Goal: Transaction & Acquisition: Purchase product/service

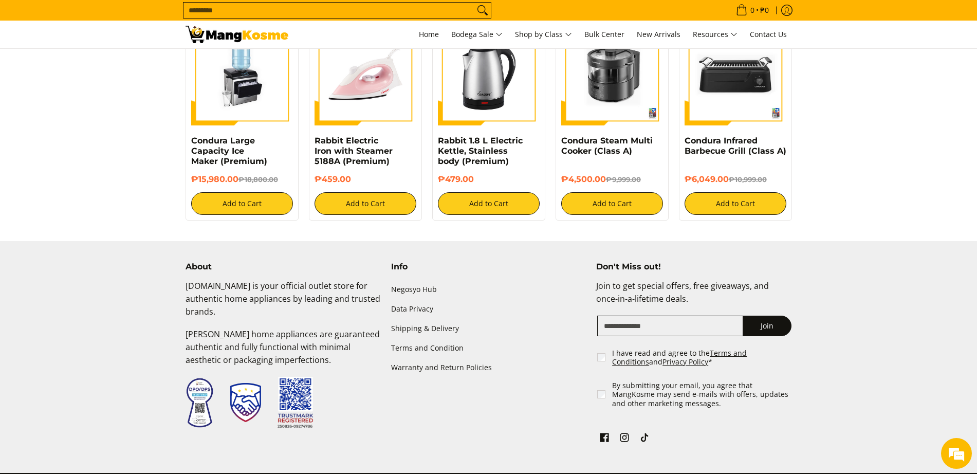
drag, startPoint x: 0, startPoint y: 0, endPoint x: 277, endPoint y: 8, distance: 276.6
click at [277, 8] on input "Search..." at bounding box center [328, 10] width 291 height 15
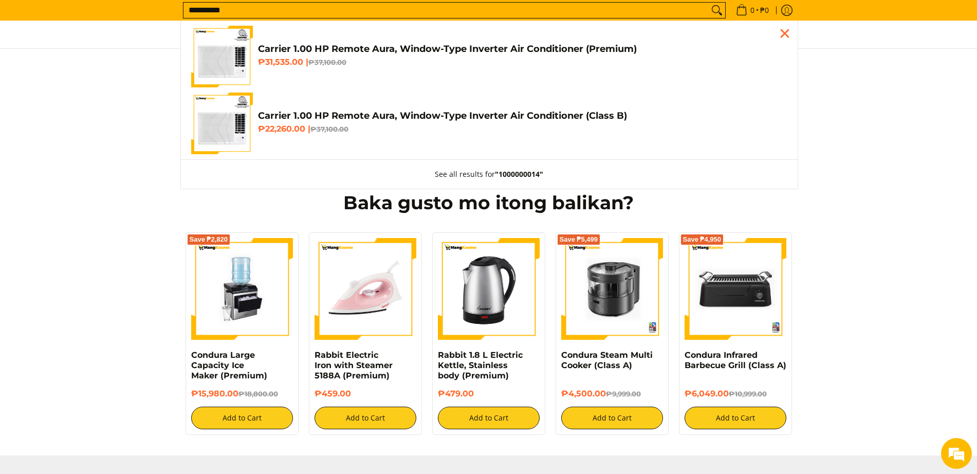
type input "**********"
click at [234, 127] on img "Customer Navigation" at bounding box center [222, 124] width 62 height 62
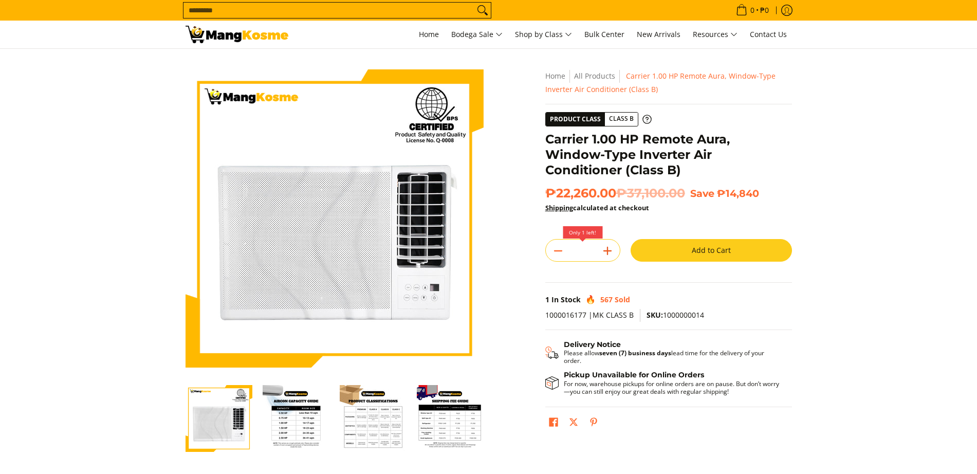
click at [610, 251] on line "Add" at bounding box center [607, 251] width 7 height 0
type input "*"
click at [241, 5] on input "Search..." at bounding box center [328, 10] width 291 height 15
click at [611, 253] on icon "Add" at bounding box center [607, 251] width 14 height 14
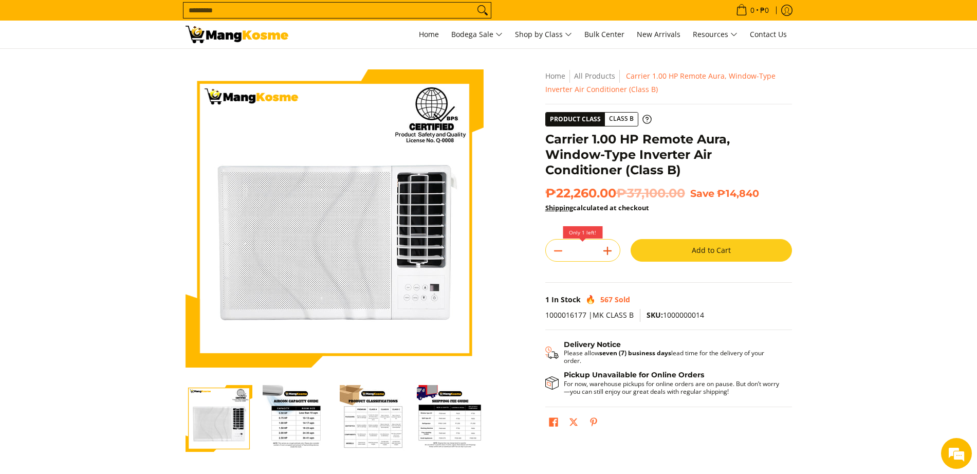
click at [611, 253] on icon "Add" at bounding box center [607, 251] width 14 height 14
type input "*"
click at [611, 249] on icon "Add" at bounding box center [607, 251] width 14 height 14
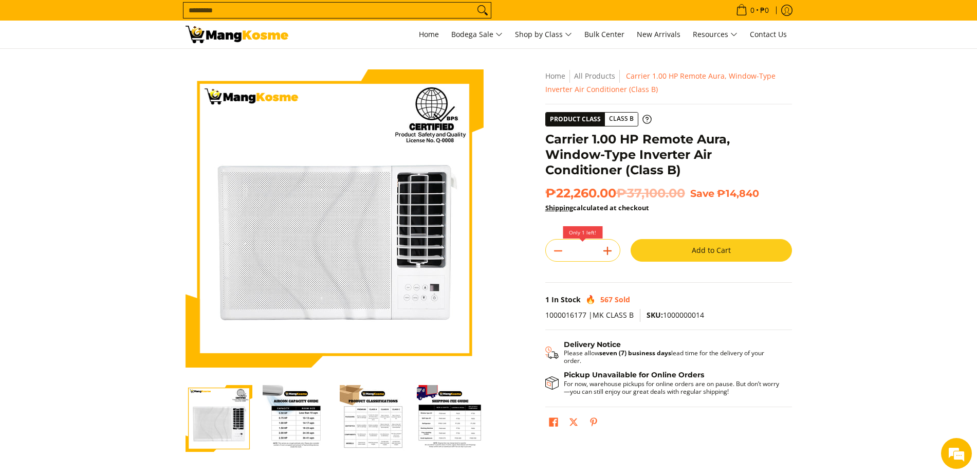
click at [611, 249] on icon "Add" at bounding box center [607, 251] width 14 height 14
type input "*"
click at [610, 249] on icon "Add" at bounding box center [607, 251] width 14 height 14
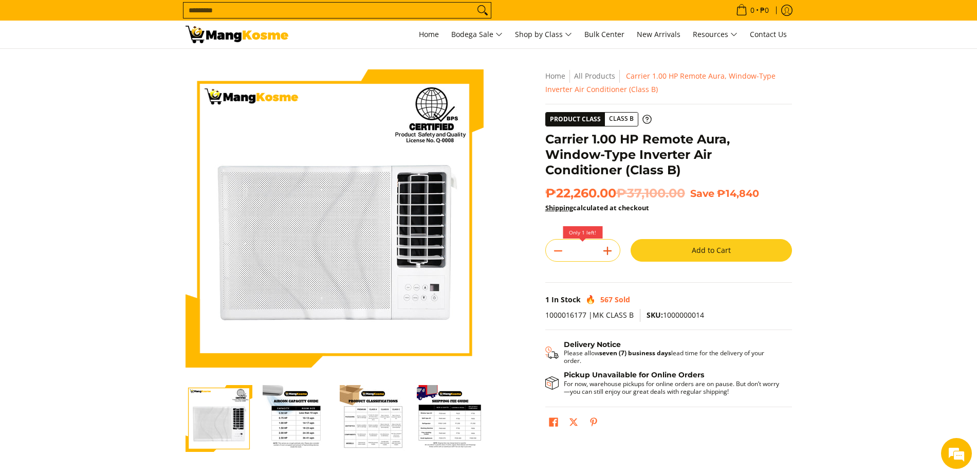
click at [610, 249] on icon "Add" at bounding box center [607, 251] width 14 height 14
type input "*"
click at [275, 11] on input "Search..." at bounding box center [328, 10] width 291 height 15
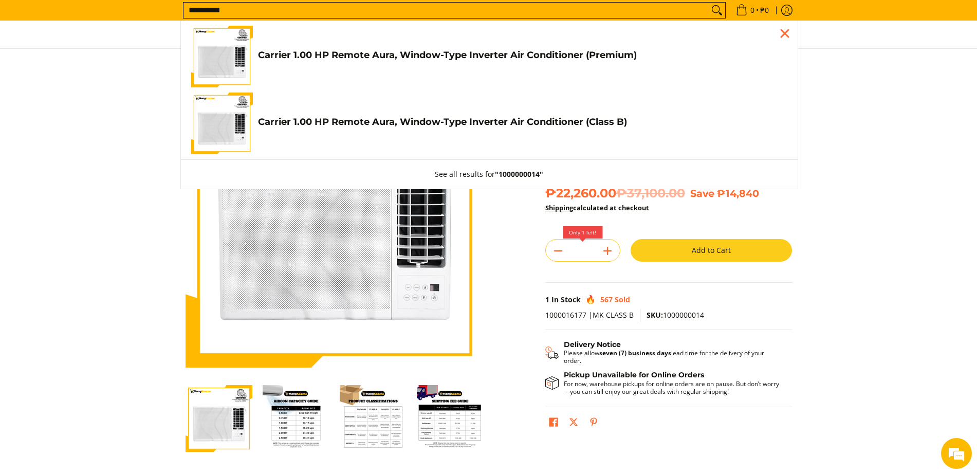
type input "**********"
click at [238, 110] on img "Customer Navigation" at bounding box center [222, 124] width 62 height 62
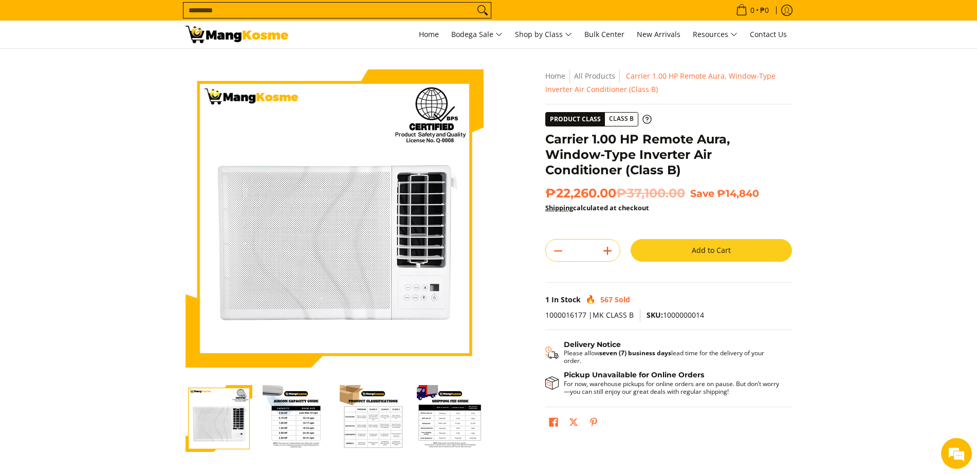
click at [613, 248] on icon "Add" at bounding box center [607, 251] width 14 height 14
click at [612, 248] on icon "Add" at bounding box center [607, 251] width 14 height 14
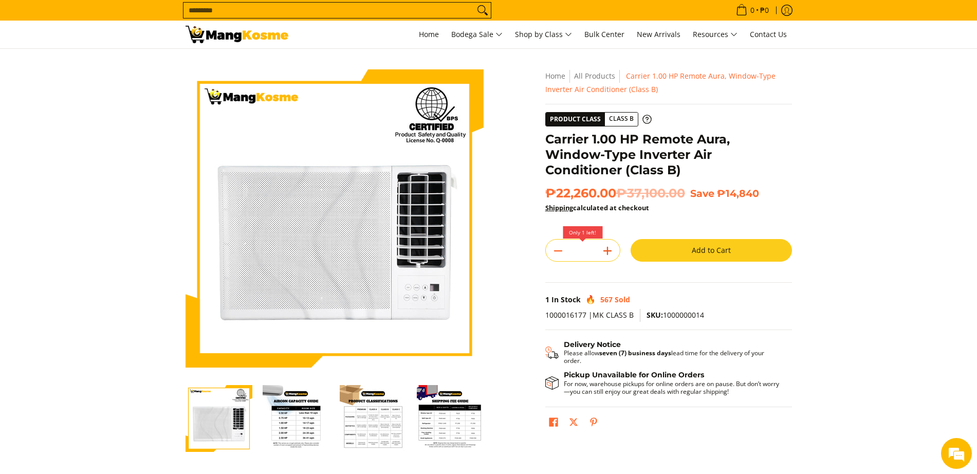
click at [612, 248] on icon "Add" at bounding box center [607, 251] width 14 height 14
click at [613, 249] on icon "Add" at bounding box center [607, 251] width 14 height 14
click at [614, 249] on icon "Add" at bounding box center [607, 251] width 14 height 14
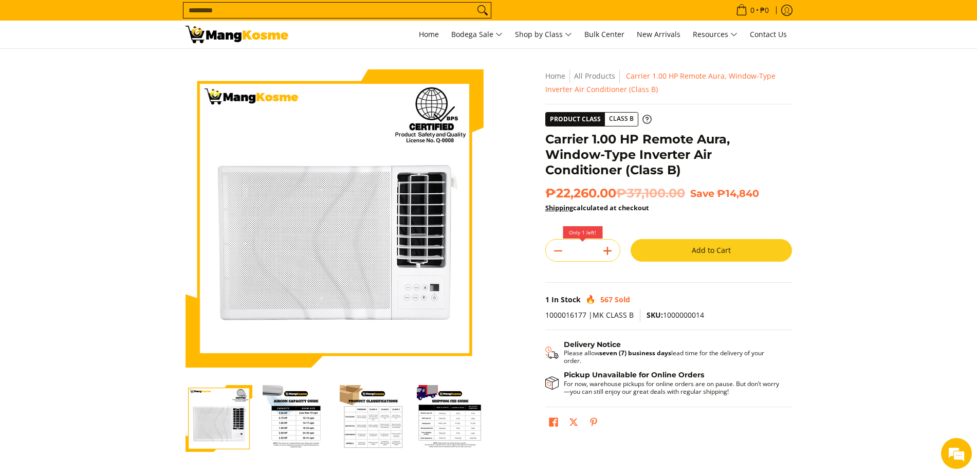
click at [616, 249] on button "Add" at bounding box center [607, 251] width 25 height 16
click at [612, 249] on icon "Add" at bounding box center [607, 251] width 14 height 14
type input "*"
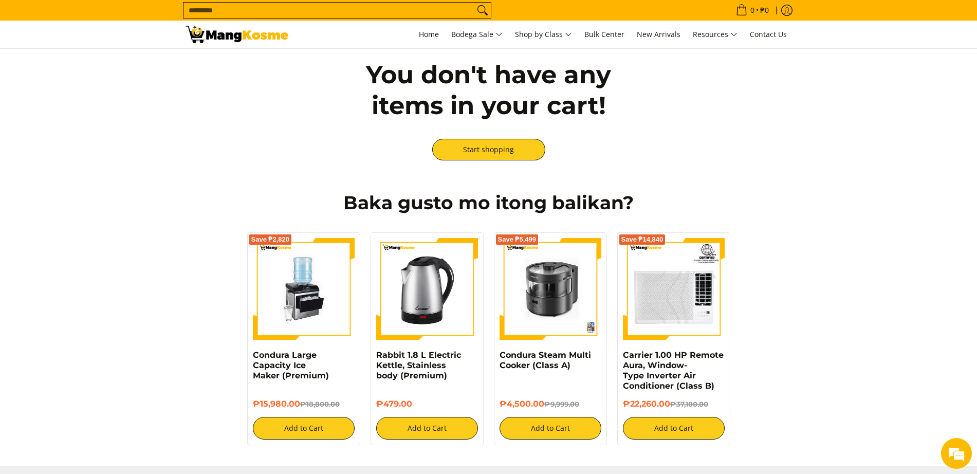
click at [329, 14] on input "Search..." at bounding box center [328, 10] width 291 height 15
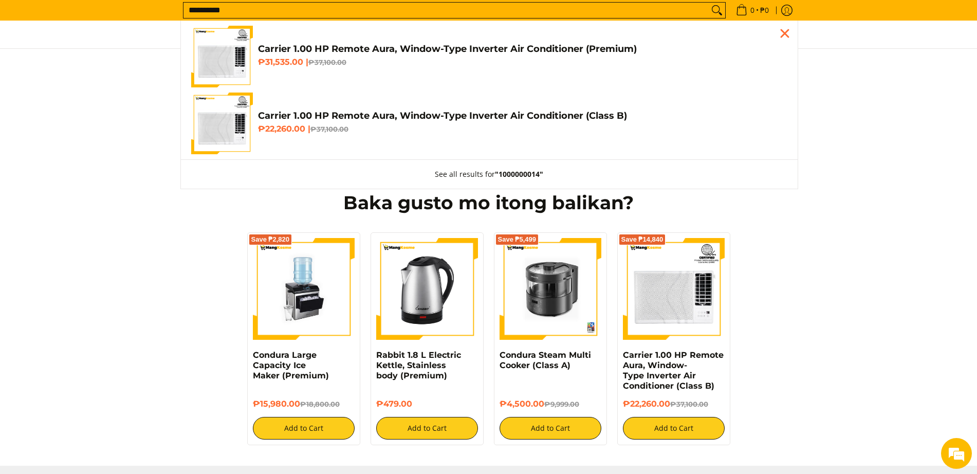
type input "**********"
click at [240, 121] on img "Customer Navigation" at bounding box center [222, 124] width 62 height 62
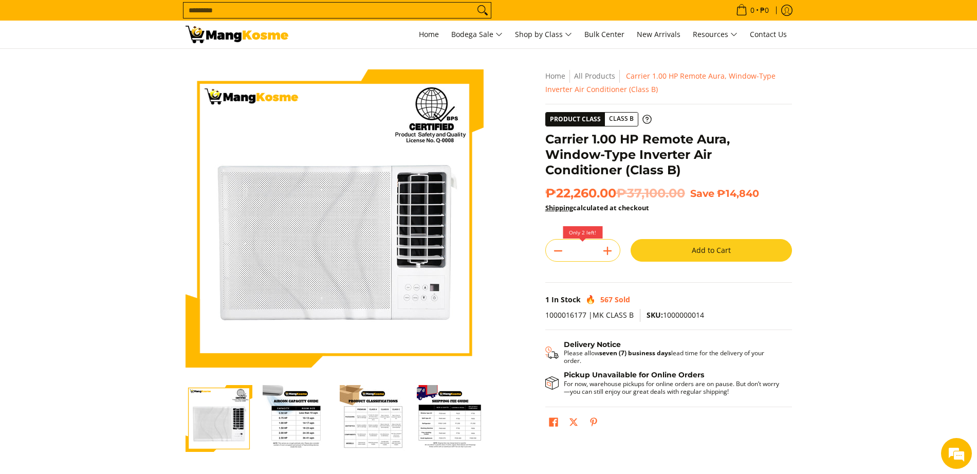
click at [678, 251] on button "Add to Cart" at bounding box center [711, 250] width 161 height 23
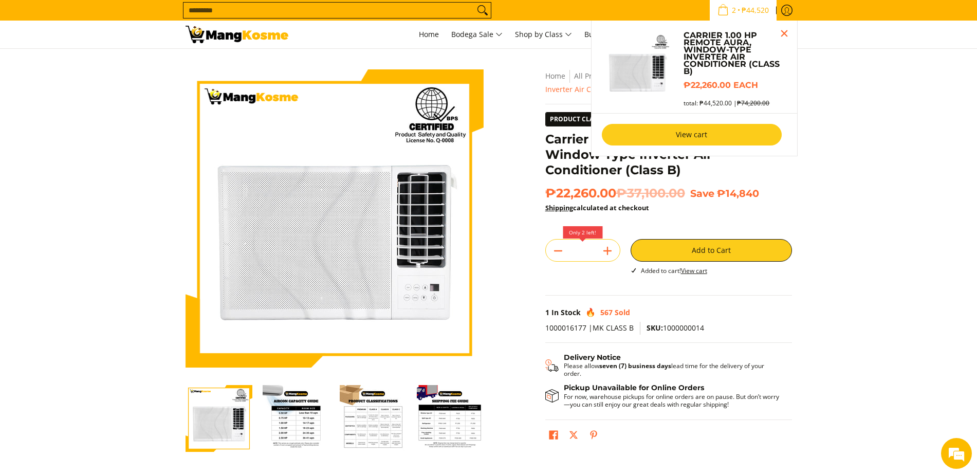
click at [707, 133] on link "View cart" at bounding box center [692, 135] width 180 height 22
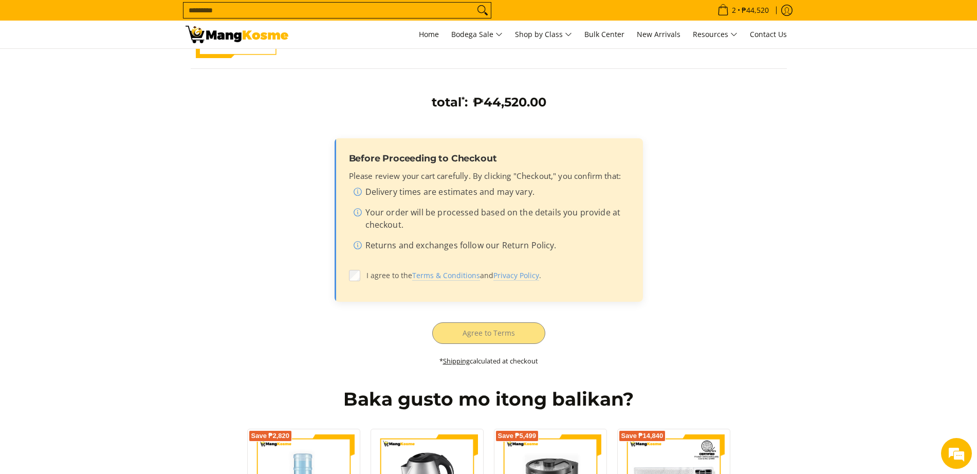
click at [360, 269] on label "I agree to the Terms & Conditions and Privacy Policy ." at bounding box center [489, 276] width 280 height 20
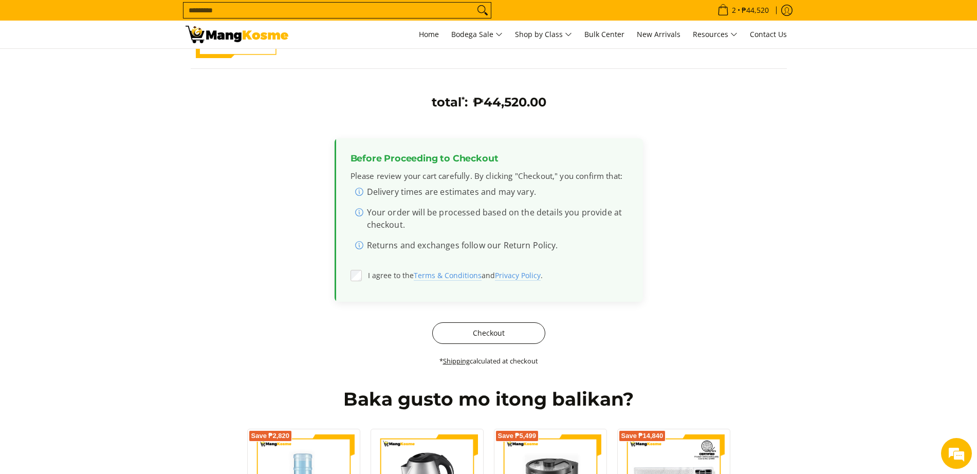
click at [490, 338] on button "Checkout" at bounding box center [488, 333] width 113 height 22
